Goal: Find contact information: Find contact information

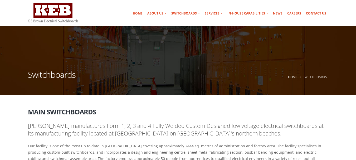
scroll to position [26, 0]
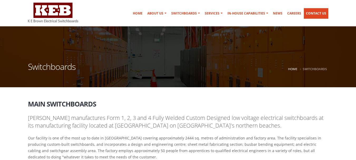
click at [322, 13] on link "Contact Us" at bounding box center [316, 13] width 25 height 11
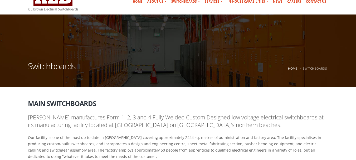
scroll to position [0, 0]
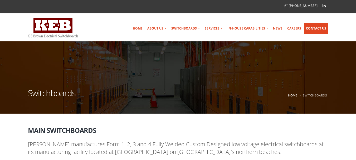
click at [309, 27] on link "Contact Us" at bounding box center [316, 28] width 25 height 11
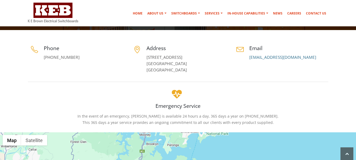
scroll to position [79, 0]
